Goal: Information Seeking & Learning: Learn about a topic

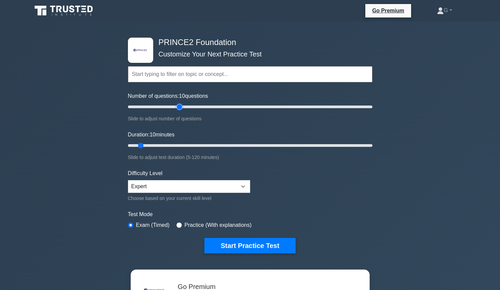
click at [178, 105] on input "Number of questions: 10 questions" at bounding box center [250, 107] width 244 height 8
click at [170, 106] on input "Number of questions: 35 questions" at bounding box center [250, 107] width 244 height 8
type input "25"
click at [155, 106] on input "Number of questions: 35 questions" at bounding box center [250, 107] width 244 height 8
click at [153, 145] on input "Duration: 10 minutes" at bounding box center [250, 146] width 244 height 8
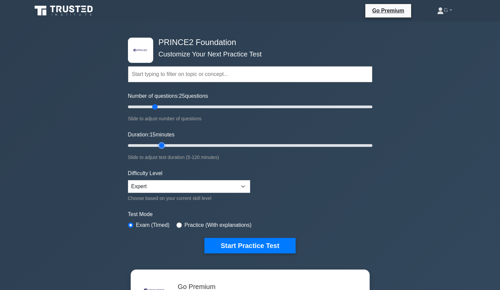
click at [163, 144] on input "Duration: 15 minutes" at bounding box center [250, 146] width 244 height 8
type input "25"
click at [170, 145] on input "Duration: 20 minutes" at bounding box center [250, 146] width 244 height 8
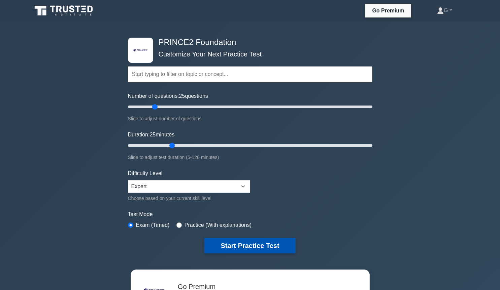
click at [272, 245] on button "Start Practice Test" at bounding box center [249, 245] width 91 height 15
click at [223, 247] on button "Start Practice Test" at bounding box center [249, 245] width 91 height 15
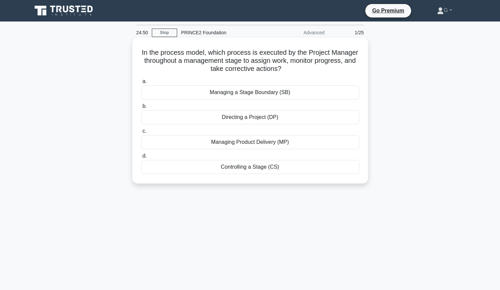
click at [237, 169] on div "Controlling a Stage (CS)" at bounding box center [250, 167] width 218 height 14
click at [141, 159] on input "d. Controlling a Stage (CS)" at bounding box center [141, 156] width 0 height 4
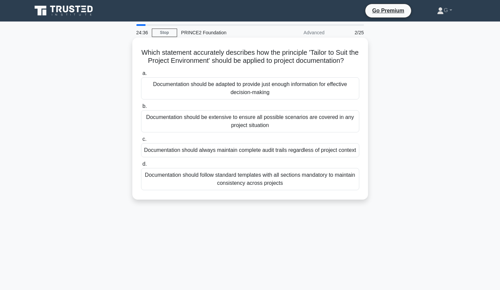
click at [249, 92] on div "Documentation should be adapted to provide just enough information for effectiv…" at bounding box center [250, 88] width 218 height 22
click at [141, 76] on input "a. Documentation should be adapted to provide just enough information for effec…" at bounding box center [141, 73] width 0 height 4
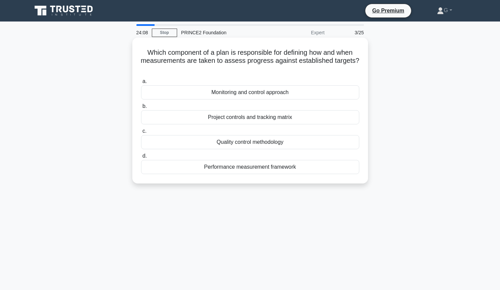
click at [243, 168] on div "Performance measurement framework" at bounding box center [250, 167] width 218 height 14
click at [141, 159] on input "d. Performance measurement framework" at bounding box center [141, 156] width 0 height 4
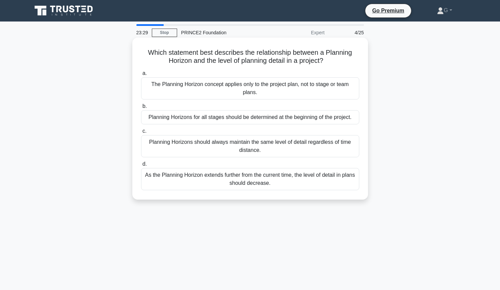
click at [241, 182] on div "As the Planning Horizon extends further from the current time, the level of det…" at bounding box center [250, 179] width 218 height 22
click at [141, 167] on input "d. As the Planning Horizon extends further from the current time, the level of …" at bounding box center [141, 164] width 0 height 4
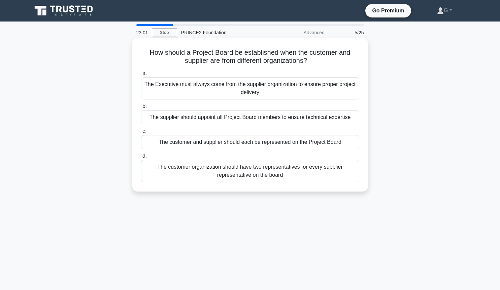
click at [262, 146] on div "The customer and supplier should each be represented on the Project Board" at bounding box center [250, 142] width 218 height 14
click at [141, 134] on input "c. The customer and supplier should each be represented on the Project Board" at bounding box center [141, 131] width 0 height 4
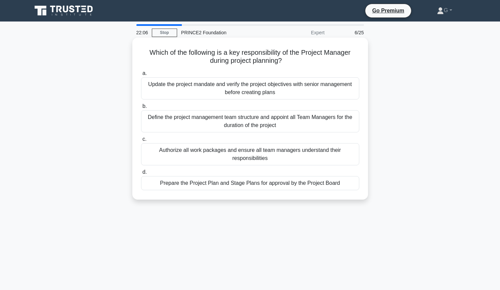
click at [261, 183] on div "Prepare the Project Plan and Stage Plans for approval by the Project Board" at bounding box center [250, 183] width 218 height 14
click at [141, 175] on input "d. Prepare the Project Plan and Stage Plans for approval by the Project Board" at bounding box center [141, 172] width 0 height 4
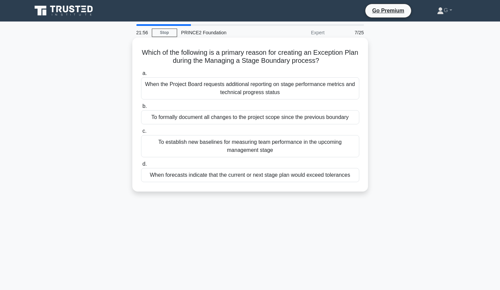
click at [272, 177] on div "When forecasts indicate that the current or next stage plan would exceed tolera…" at bounding box center [250, 175] width 218 height 14
click at [141, 167] on input "d. When forecasts indicate that the current or next stage plan would exceed tol…" at bounding box center [141, 164] width 0 height 4
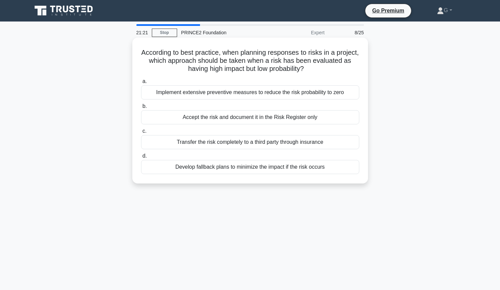
click at [277, 170] on div "Develop fallback plans to minimize the impact if the risk occurs" at bounding box center [250, 167] width 218 height 14
click at [141, 159] on input "d. Develop fallback plans to minimize the impact if the risk occurs" at bounding box center [141, 156] width 0 height 4
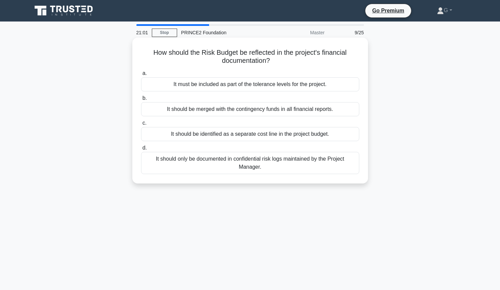
click at [228, 136] on div "It should be identified as a separate cost line in the project budget." at bounding box center [250, 134] width 218 height 14
click at [141, 126] on input "c. It should be identified as a separate cost line in the project budget." at bounding box center [141, 123] width 0 height 4
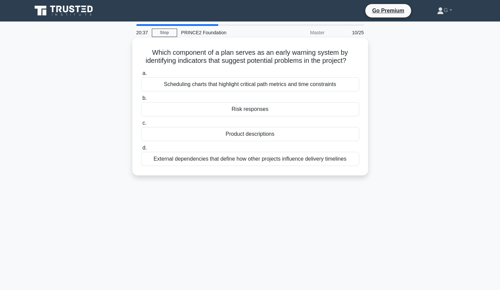
click at [263, 87] on div "Scheduling charts that highlight critical path metrics and time constraints" at bounding box center [250, 84] width 218 height 14
click at [141, 76] on input "a. Scheduling charts that highlight critical path metrics and time constraints" at bounding box center [141, 73] width 0 height 4
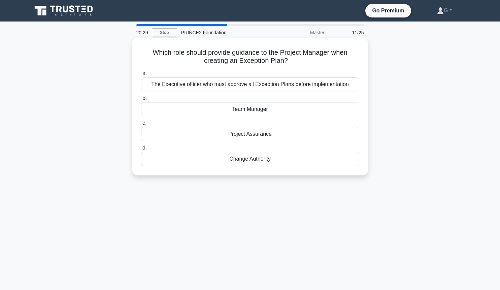
click at [255, 109] on div "Team Manager" at bounding box center [250, 109] width 218 height 14
click at [141, 101] on input "b. Team Manager" at bounding box center [141, 98] width 0 height 4
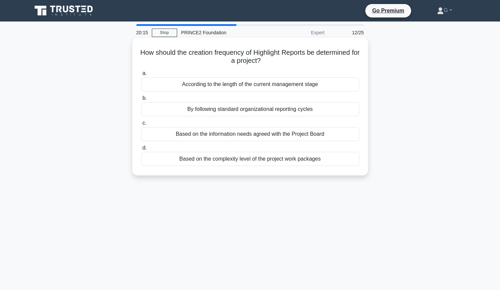
click at [238, 134] on div "Based on the information needs agreed with the Project Board" at bounding box center [250, 134] width 218 height 14
click at [141, 126] on input "c. Based on the information needs agreed with the Project Board" at bounding box center [141, 123] width 0 height 4
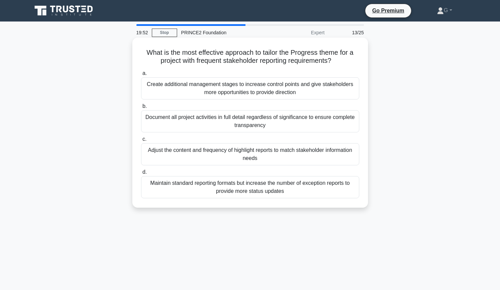
click at [242, 157] on div "Adjust the content and frequency of highlight reports to match stakeholder info…" at bounding box center [250, 154] width 218 height 22
click at [141, 142] on input "c. Adjust the content and frequency of highlight reports to match stakeholder i…" at bounding box center [141, 139] width 0 height 4
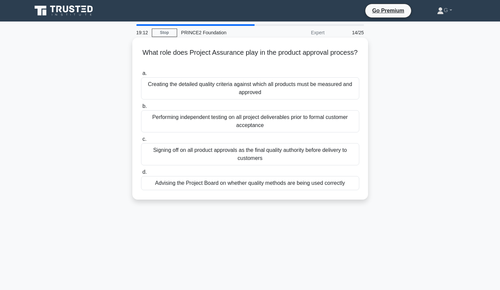
click at [263, 182] on div "Advising the Project Board on whether quality methods are being used correctly" at bounding box center [250, 183] width 218 height 14
click at [141, 175] on input "d. Advising the Project Board on whether quality methods are being used correct…" at bounding box center [141, 172] width 0 height 4
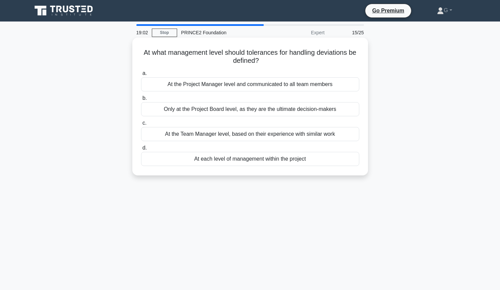
click at [279, 159] on div "At each level of management within the project" at bounding box center [250, 159] width 218 height 14
click at [141, 150] on input "d. At each level of management within the project" at bounding box center [141, 148] width 0 height 4
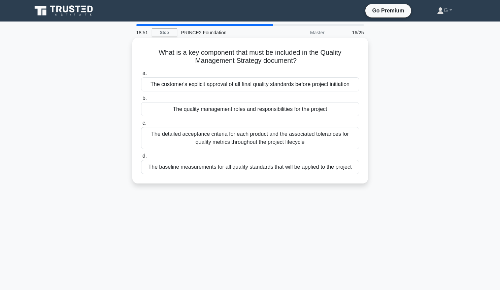
click at [277, 143] on div "The detailed acceptance criteria for each product and the associated tolerances…" at bounding box center [250, 138] width 218 height 22
click at [141, 126] on input "c. The detailed acceptance criteria for each product and the associated toleran…" at bounding box center [141, 123] width 0 height 4
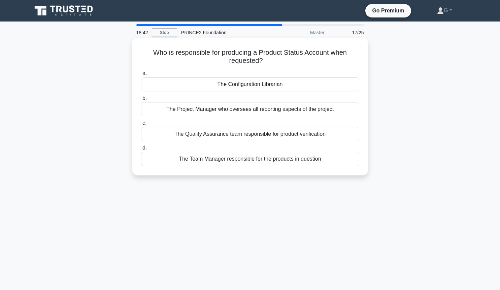
click at [291, 114] on div "The Project Manager who oversees all reporting aspects of the project" at bounding box center [250, 109] width 218 height 14
click at [141, 101] on input "b. The Project Manager who oversees all reporting aspects of the project" at bounding box center [141, 98] width 0 height 4
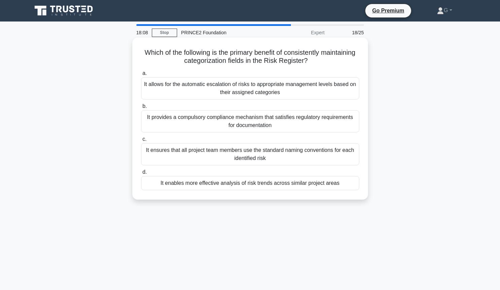
click at [218, 157] on div "It ensures that all project team members use the standard naming conventions fo…" at bounding box center [250, 154] width 218 height 22
click at [141, 142] on input "c. It ensures that all project team members use the standard naming conventions…" at bounding box center [141, 139] width 0 height 4
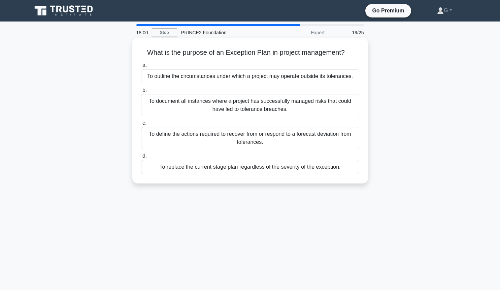
click at [217, 168] on div "To replace the current stage plan regardless of the severity of the exception." at bounding box center [250, 167] width 218 height 14
click at [141, 159] on input "d. To replace the current stage plan regardless of the severity of the exceptio…" at bounding box center [141, 156] width 0 height 4
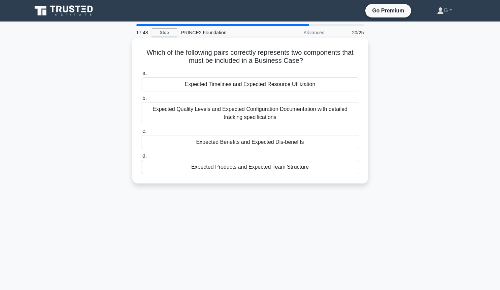
click at [215, 144] on div "Expected Benefits and Expected Dis-benefits" at bounding box center [250, 142] width 218 height 14
click at [141, 134] on input "c. Expected Benefits and Expected Dis-benefits" at bounding box center [141, 131] width 0 height 4
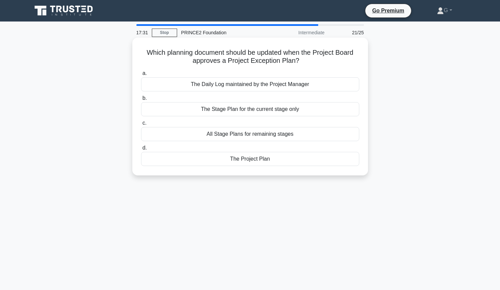
click at [218, 157] on div "The Project Plan" at bounding box center [250, 159] width 218 height 14
click at [141, 150] on input "d. The Project Plan" at bounding box center [141, 148] width 0 height 4
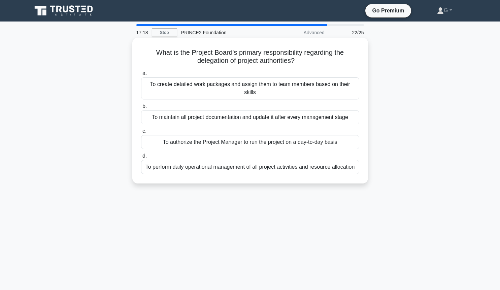
click at [208, 135] on div "To authorize the Project Manager to run the project on a day-to-day basis" at bounding box center [250, 142] width 218 height 14
click at [141, 134] on input "c. To authorize the Project Manager to run the project on a day-to-day basis" at bounding box center [141, 131] width 0 height 4
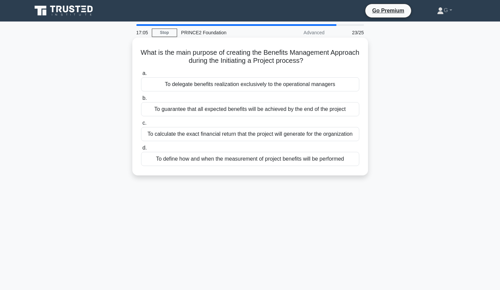
click at [204, 159] on div "To define how and when the measurement of project benefits will be performed" at bounding box center [250, 159] width 218 height 14
click at [141, 150] on input "d. To define how and when the measurement of project benefits will be performed" at bounding box center [141, 148] width 0 height 4
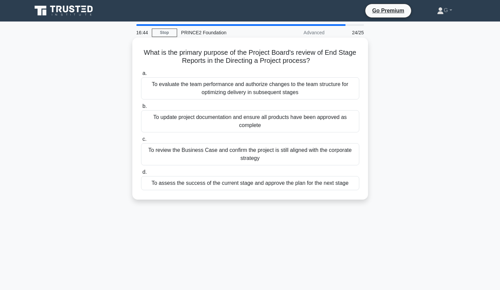
click at [177, 185] on div "To assess the success of the current stage and approve the plan for the next st…" at bounding box center [250, 183] width 218 height 14
click at [141, 175] on input "d. To assess the success of the current stage and approve the plan for the next…" at bounding box center [141, 172] width 0 height 4
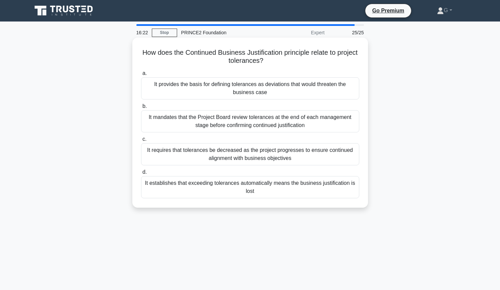
click at [261, 120] on div "It mandates that the Project Board review tolerances at the end of each managem…" at bounding box center [250, 121] width 218 height 22
click at [141, 109] on input "b. It mandates that the Project Board review tolerances at the end of each mana…" at bounding box center [141, 106] width 0 height 4
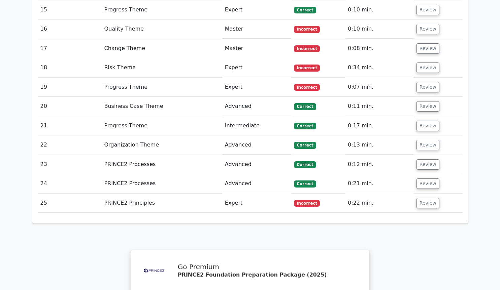
scroll to position [1236, 0]
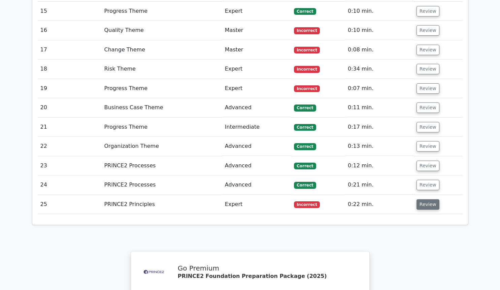
click at [422, 200] on button "Review" at bounding box center [427, 205] width 23 height 10
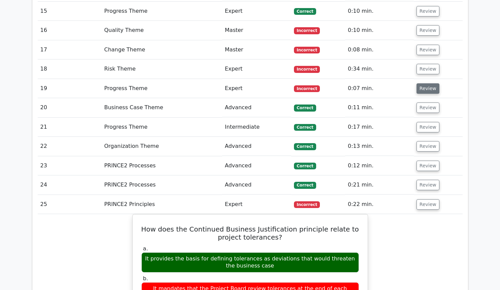
click at [421, 83] on button "Review" at bounding box center [427, 88] width 23 height 10
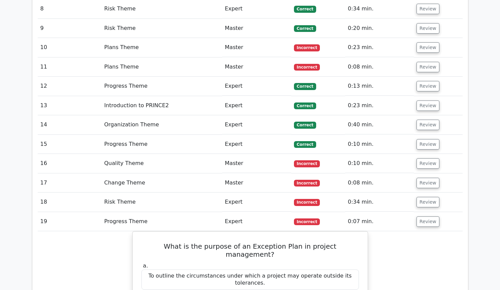
scroll to position [1099, 0]
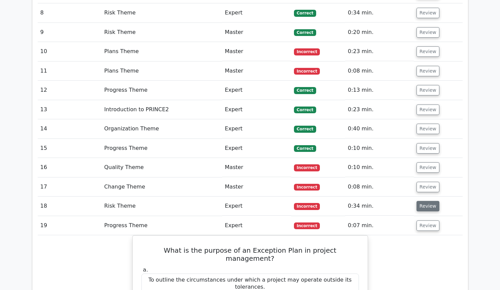
click at [427, 201] on button "Review" at bounding box center [427, 206] width 23 height 10
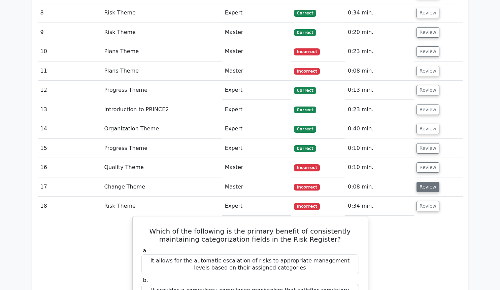
click at [426, 182] on button "Review" at bounding box center [427, 187] width 23 height 10
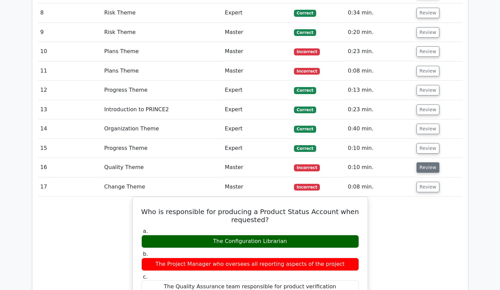
click at [426, 163] on button "Review" at bounding box center [427, 168] width 23 height 10
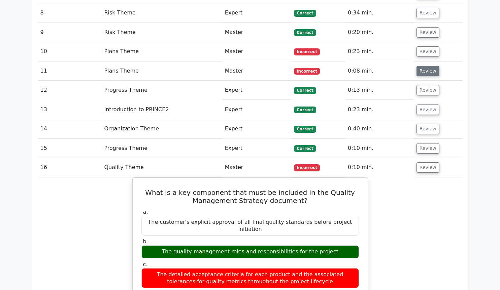
click at [425, 66] on button "Review" at bounding box center [427, 71] width 23 height 10
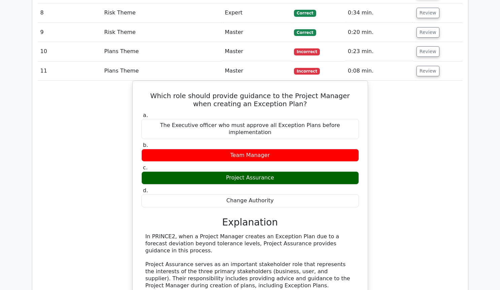
scroll to position [1053, 0]
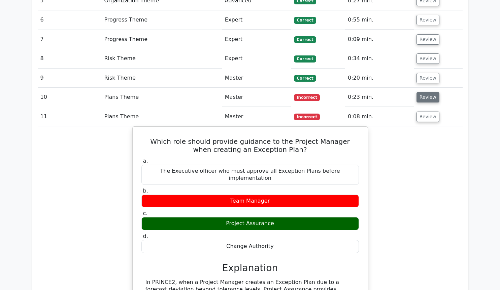
click at [418, 92] on button "Review" at bounding box center [427, 97] width 23 height 10
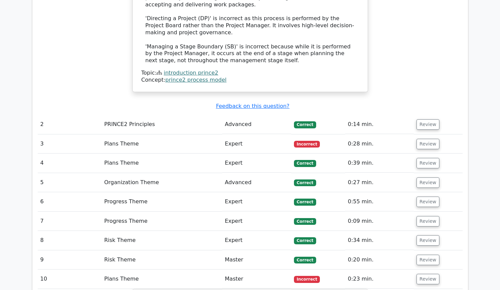
scroll to position [870, 0]
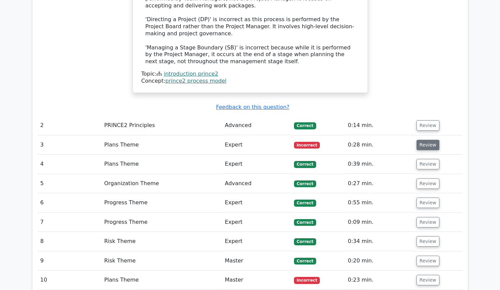
click at [425, 140] on button "Review" at bounding box center [427, 145] width 23 height 10
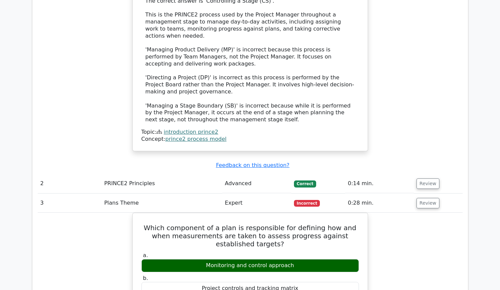
scroll to position [824, 0]
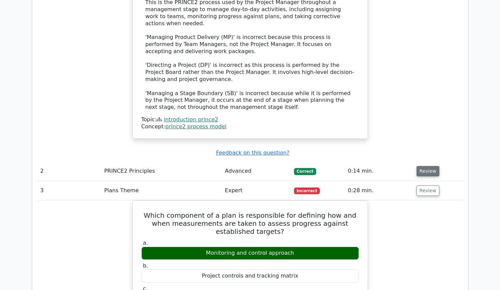
click at [421, 166] on button "Review" at bounding box center [427, 171] width 23 height 10
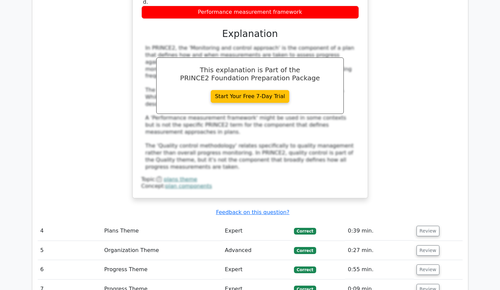
scroll to position [1648, 0]
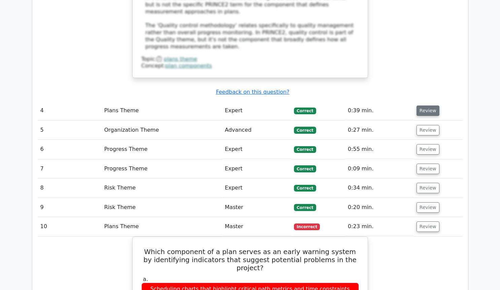
click at [427, 106] on button "Review" at bounding box center [427, 111] width 23 height 10
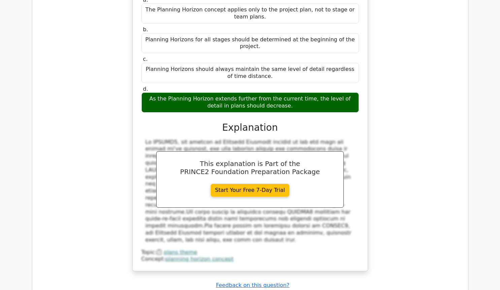
scroll to position [1877, 0]
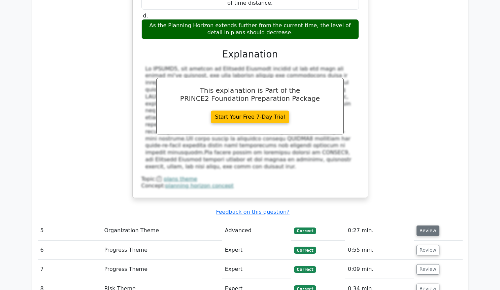
click at [418, 226] on button "Review" at bounding box center [427, 231] width 23 height 10
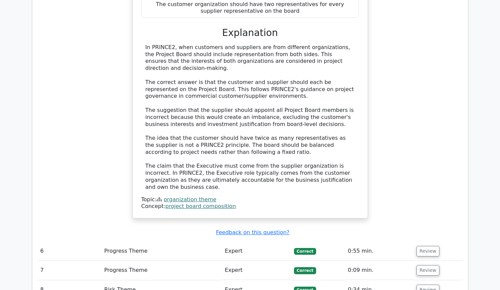
scroll to position [2243, 0]
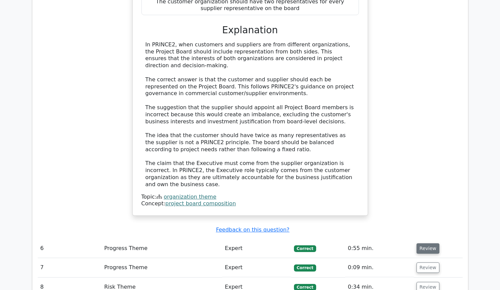
click at [419, 244] on button "Review" at bounding box center [427, 249] width 23 height 10
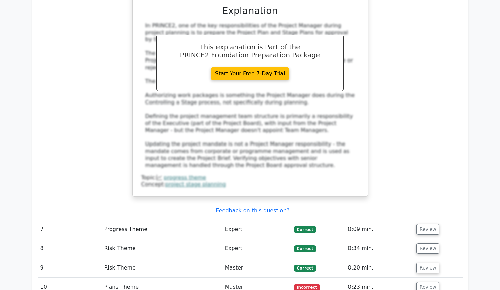
scroll to position [2655, 0]
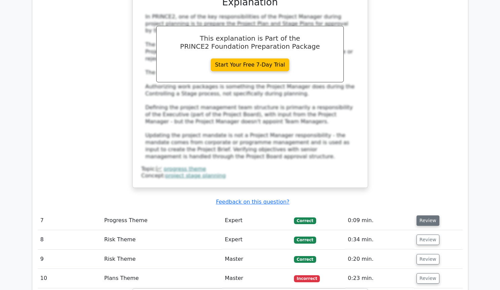
click at [419, 216] on button "Review" at bounding box center [427, 221] width 23 height 10
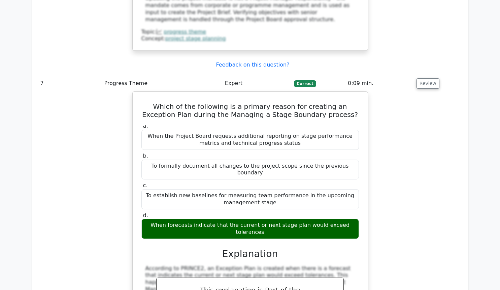
scroll to position [2930, 0]
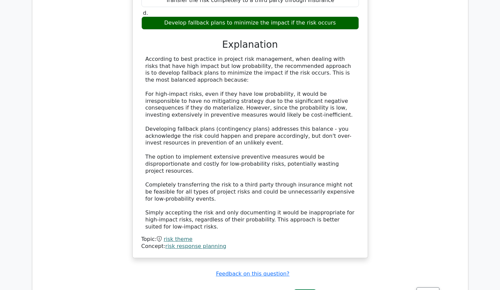
scroll to position [3387, 0]
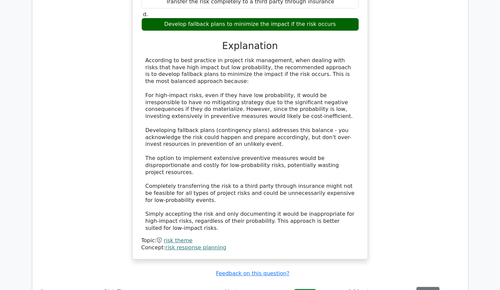
click at [431, 287] on button "Review" at bounding box center [427, 292] width 23 height 10
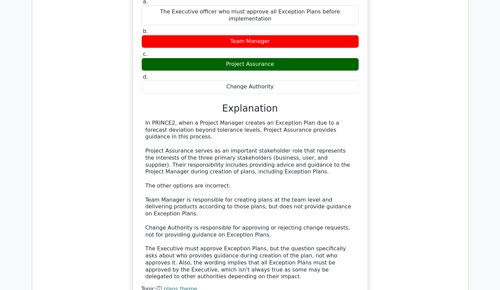
scroll to position [4486, 0]
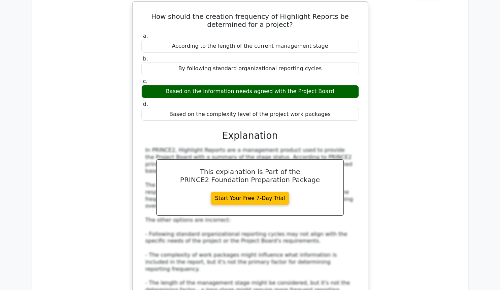
scroll to position [4806, 0]
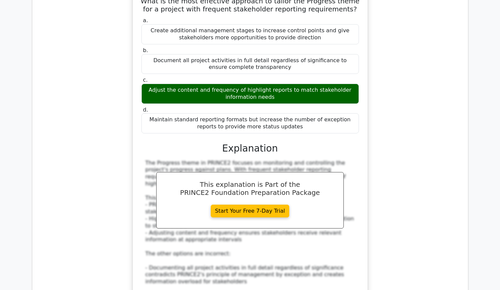
scroll to position [5218, 0]
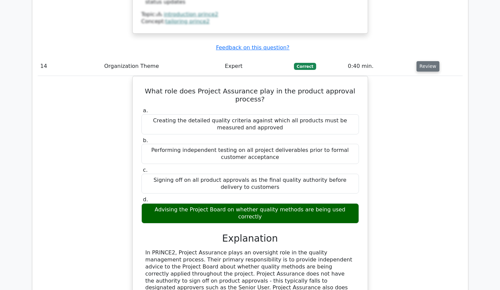
scroll to position [5539, 0]
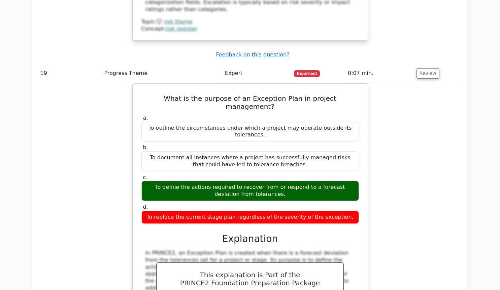
scroll to position [7324, 0]
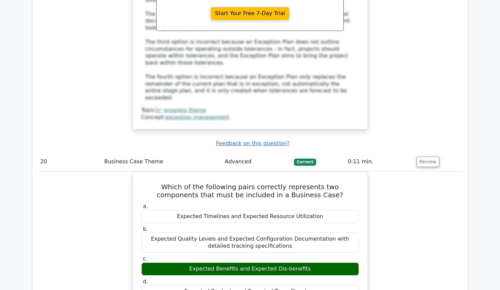
scroll to position [7599, 0]
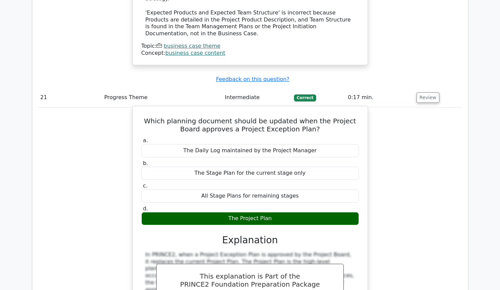
scroll to position [8056, 0]
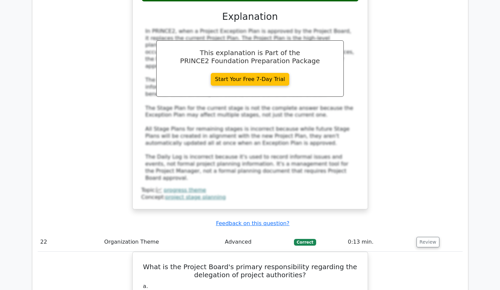
scroll to position [8331, 0]
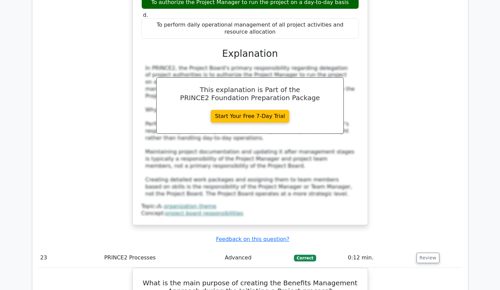
scroll to position [8697, 0]
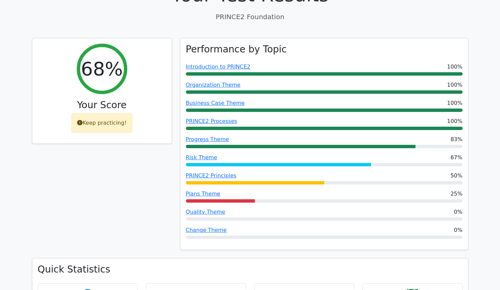
scroll to position [229, 0]
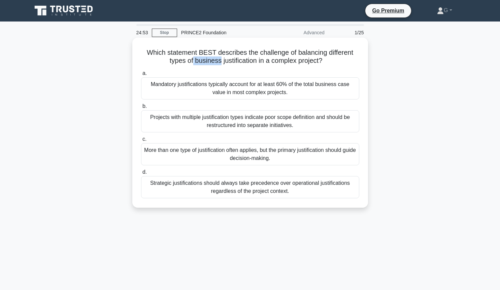
drag, startPoint x: 193, startPoint y: 64, endPoint x: 220, endPoint y: 63, distance: 27.0
click at [220, 63] on h5 "Which statement BEST describes the challenge of balancing different types of bu…" at bounding box center [249, 56] width 219 height 17
click at [258, 120] on div "Projects with multiple justification types indicate poor scope definition and s…" at bounding box center [250, 121] width 218 height 22
click at [141, 109] on input "b. Projects with multiple justification types indicate poor scope definition an…" at bounding box center [141, 106] width 0 height 4
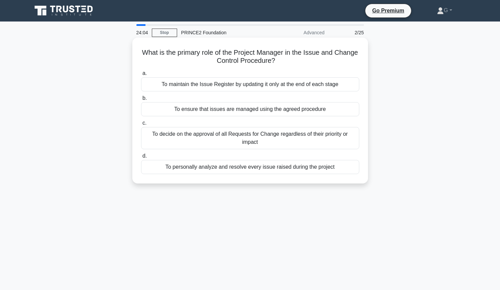
click at [245, 89] on div "To maintain the Issue Register by updating it only at the end of each stage" at bounding box center [250, 84] width 218 height 14
click at [141, 76] on input "a. To maintain the Issue Register by updating it only at the end of each stage" at bounding box center [141, 73] width 0 height 4
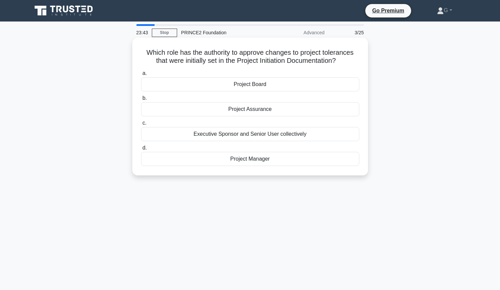
click at [246, 86] on div "Project Board" at bounding box center [250, 84] width 218 height 14
click at [141, 76] on input "a. Project Board" at bounding box center [141, 73] width 0 height 4
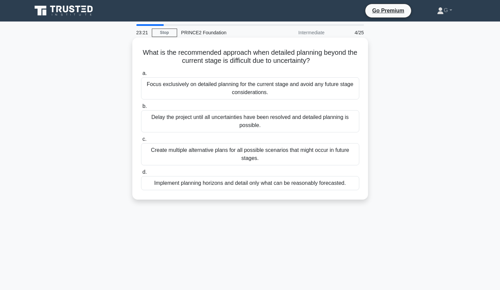
click at [225, 185] on div "Implement planning horizons and detail only what can be reasonably forecasted." at bounding box center [250, 183] width 218 height 14
click at [141, 175] on input "d. Implement planning horizons and detail only what can be reasonably forecaste…" at bounding box center [141, 172] width 0 height 4
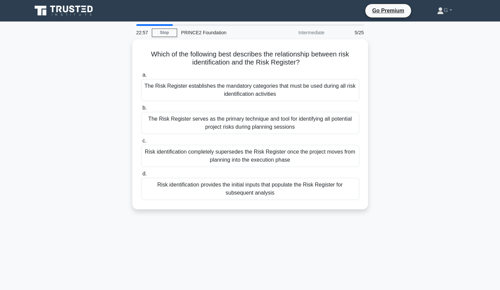
click at [225, 185] on div "Risk identification provides the initial inputs that populate the Risk Register…" at bounding box center [250, 189] width 218 height 22
click at [141, 176] on input "d. Risk identification provides the initial inputs that populate the Risk Regis…" at bounding box center [141, 174] width 0 height 4
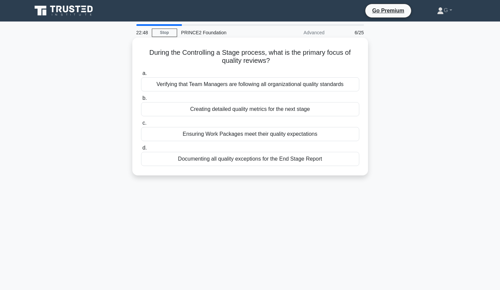
click at [223, 134] on div "Ensuring Work Packages meet their quality expectations" at bounding box center [250, 134] width 218 height 14
click at [141, 126] on input "c. Ensuring Work Packages meet their quality expectations" at bounding box center [141, 123] width 0 height 4
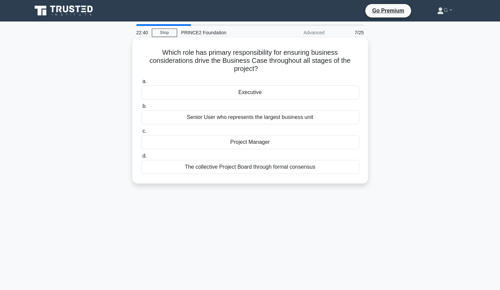
click at [248, 93] on div "Executive" at bounding box center [250, 92] width 218 height 14
click at [141, 84] on input "a. Executive" at bounding box center [141, 81] width 0 height 4
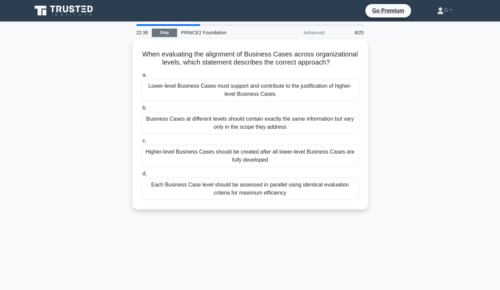
click at [170, 34] on link "Stop" at bounding box center [164, 33] width 25 height 8
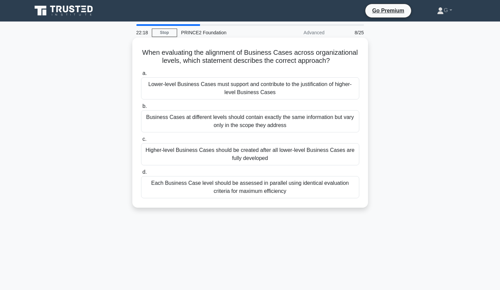
click at [229, 189] on div "Each Business Case level should be assessed in parallel using identical evaluat…" at bounding box center [250, 187] width 218 height 22
click at [141, 175] on input "d. Each Business Case level should be assessed in parallel using identical eval…" at bounding box center [141, 172] width 0 height 4
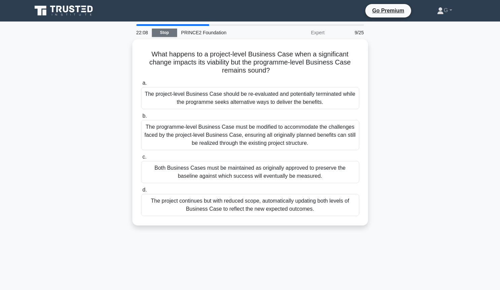
click at [156, 33] on link "Stop" at bounding box center [164, 33] width 25 height 8
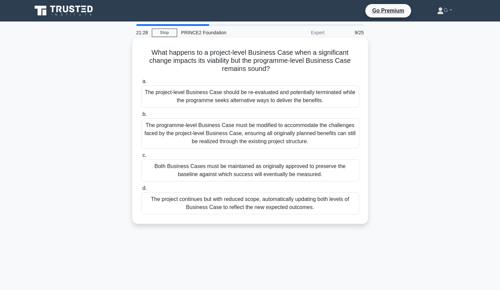
click at [243, 97] on div "The project-level Business Case should be re-evaluated and potentially terminat…" at bounding box center [250, 96] width 218 height 22
click at [141, 84] on input "a. The project-level Business Case should be re-evaluated and potentially termi…" at bounding box center [141, 81] width 0 height 4
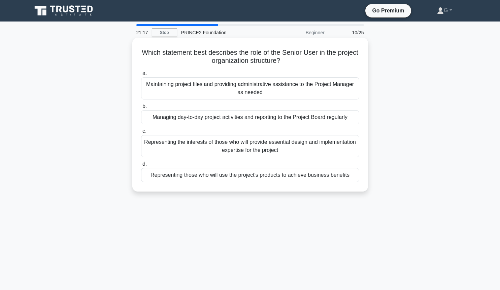
click at [232, 174] on div "Representing those who will use the project's products to achieve business bene…" at bounding box center [250, 175] width 218 height 14
click at [141, 167] on input "d. Representing those who will use the project's products to achieve business b…" at bounding box center [141, 164] width 0 height 4
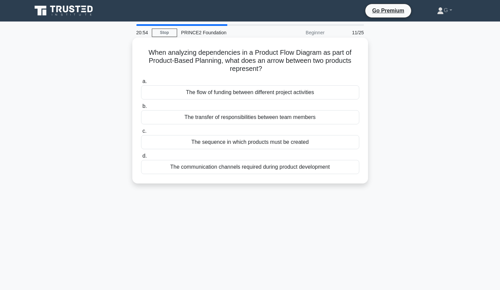
click at [233, 144] on div "The sequence in which products must be created" at bounding box center [250, 142] width 218 height 14
click at [141, 134] on input "c. The sequence in which products must be created" at bounding box center [141, 131] width 0 height 4
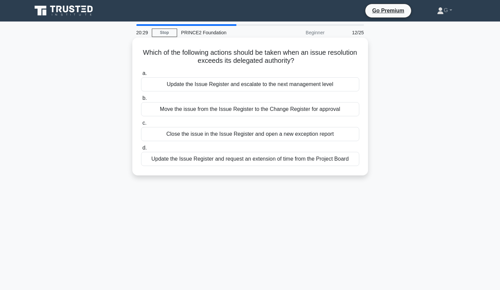
click at [270, 88] on div "Update the Issue Register and escalate to the next management level" at bounding box center [250, 84] width 218 height 14
click at [141, 76] on input "a. Update the Issue Register and escalate to the next management level" at bounding box center [141, 73] width 0 height 4
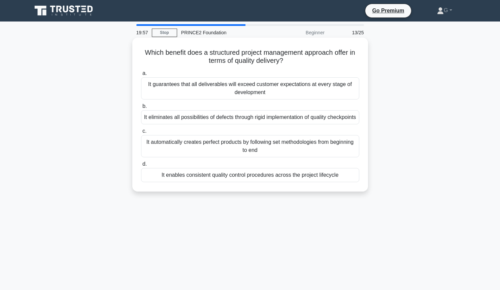
click at [235, 125] on div "It eliminates all possibilities of defects through rigid implementation of qual…" at bounding box center [250, 117] width 218 height 14
click at [141, 109] on input "b. It eliminates all possibilities of defects through rigid implementation of q…" at bounding box center [141, 106] width 0 height 4
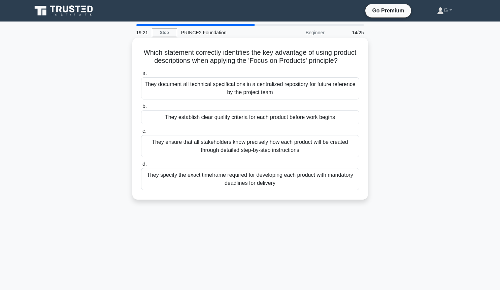
click at [255, 150] on div "They ensure that all stakeholders know precisely how each product will be creat…" at bounding box center [250, 146] width 218 height 22
click at [141, 134] on input "c. They ensure that all stakeholders know precisely how each product will be cr…" at bounding box center [141, 131] width 0 height 4
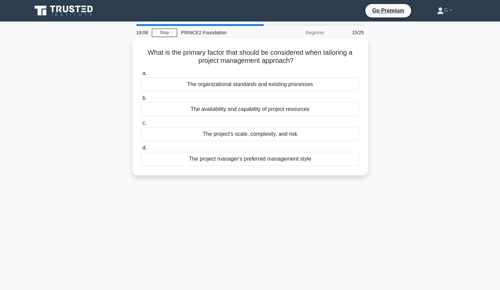
click at [261, 136] on div "The project's scale, complexity, and risk" at bounding box center [250, 134] width 218 height 14
click at [141, 126] on input "c. The project's scale, complexity, and risk" at bounding box center [141, 123] width 0 height 4
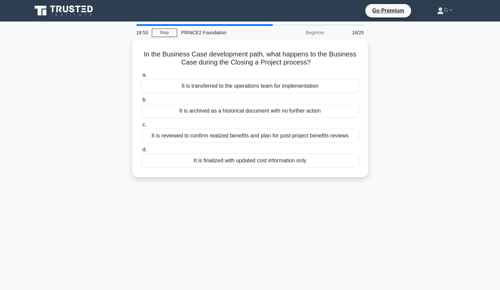
click at [263, 134] on div "It is reviewed to confirm realized benefits and plan for post-project benefits …" at bounding box center [250, 136] width 218 height 14
click at [141, 127] on input "c. It is reviewed to confirm realized benefits and plan for post-project benefi…" at bounding box center [141, 125] width 0 height 4
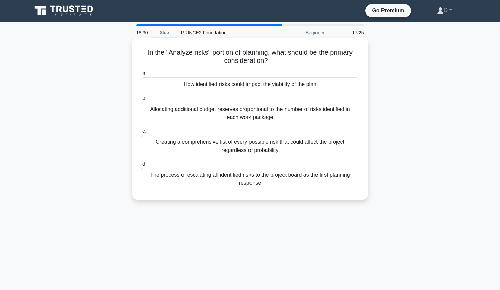
click at [254, 87] on div "How identified risks could impact the viability of the plan" at bounding box center [250, 84] width 218 height 14
click at [141, 76] on input "a. How identified risks could impact the viability of the plan" at bounding box center [141, 73] width 0 height 4
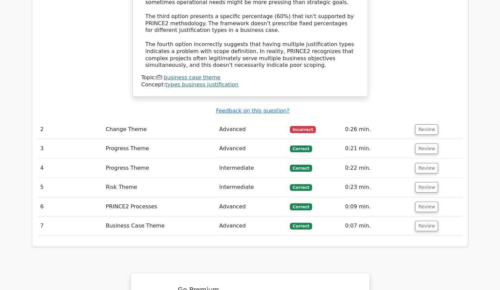
scroll to position [824, 0]
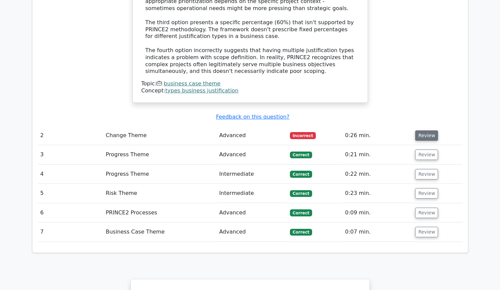
click at [429, 131] on button "Review" at bounding box center [426, 136] width 23 height 10
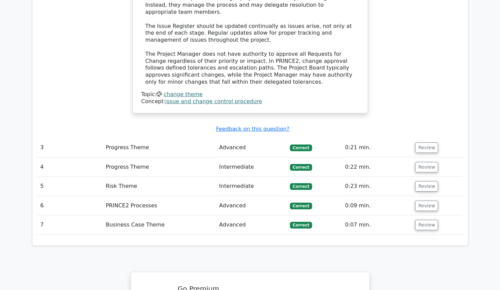
scroll to position [1236, 0]
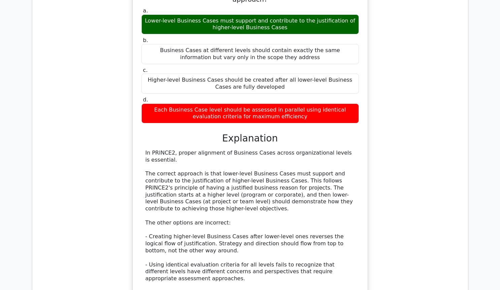
scroll to position [567, 0]
